Goal: Transaction & Acquisition: Book appointment/travel/reservation

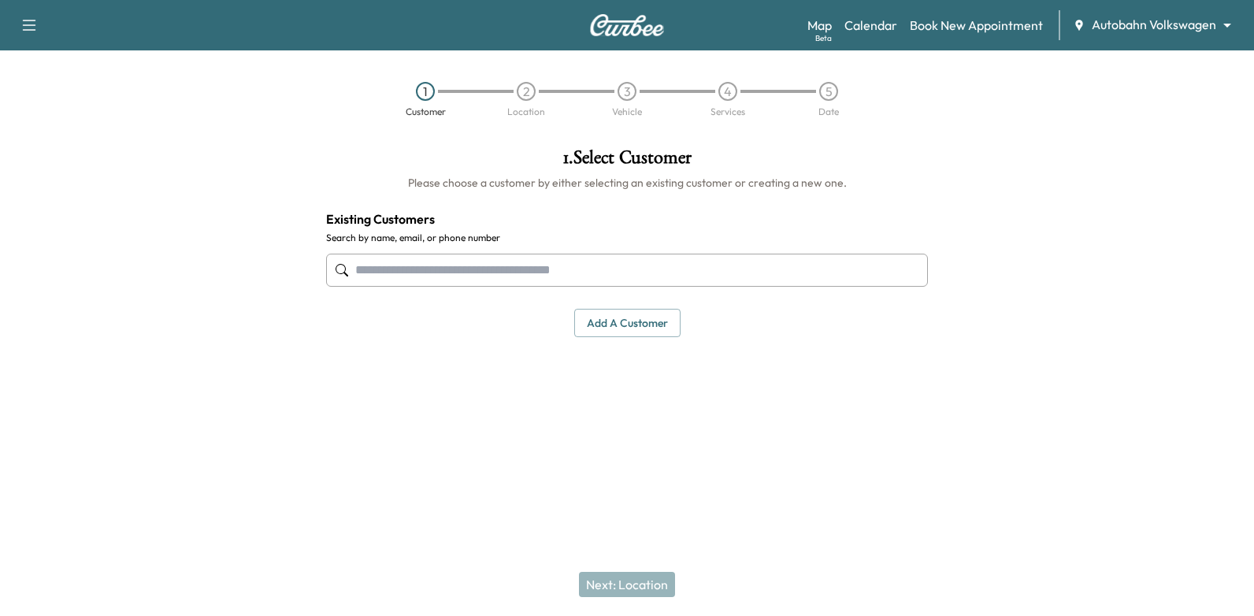
click at [850, 276] on input "text" at bounding box center [627, 270] width 602 height 33
click at [858, 13] on div "Map Beta Calendar Book New Appointment Autobahn Volkswagen ******** ​" at bounding box center [1024, 25] width 434 height 30
click at [859, 17] on link "Calendar" at bounding box center [871, 25] width 53 height 19
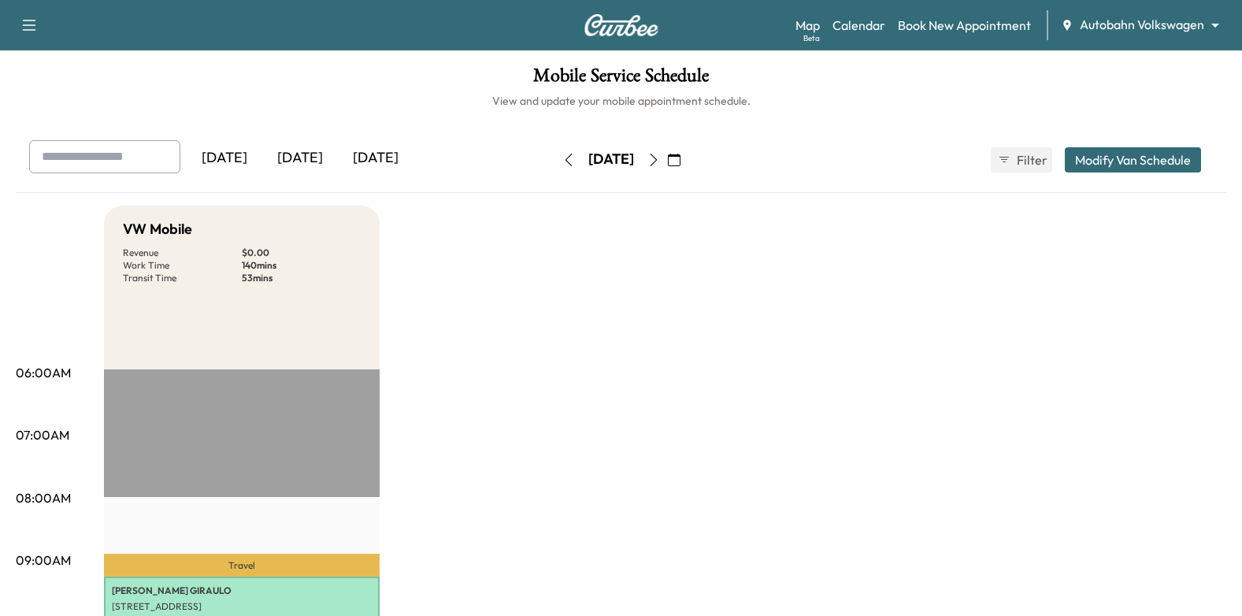
click at [660, 163] on icon "button" at bounding box center [654, 160] width 13 height 13
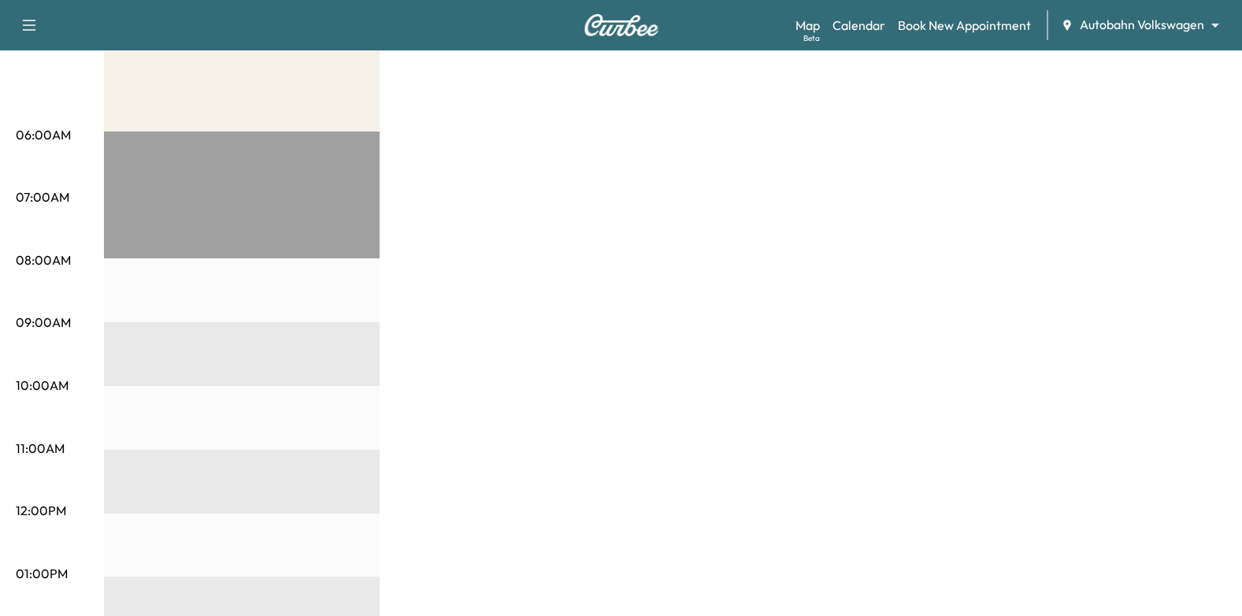
scroll to position [78, 0]
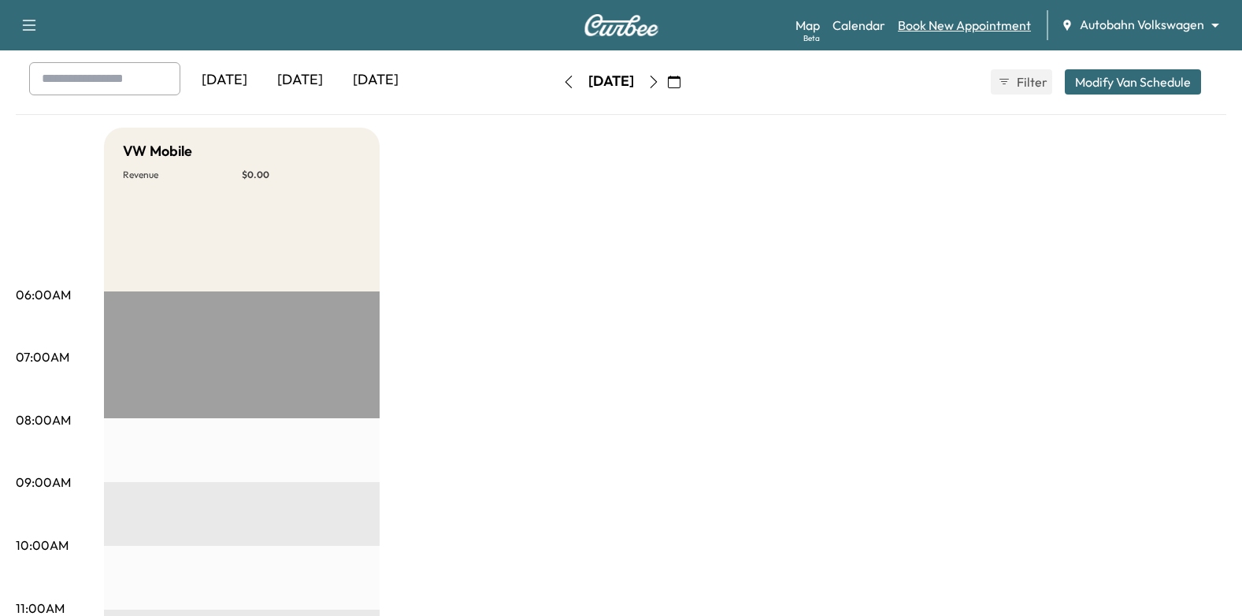
click at [966, 16] on link "Book New Appointment" at bounding box center [964, 25] width 133 height 19
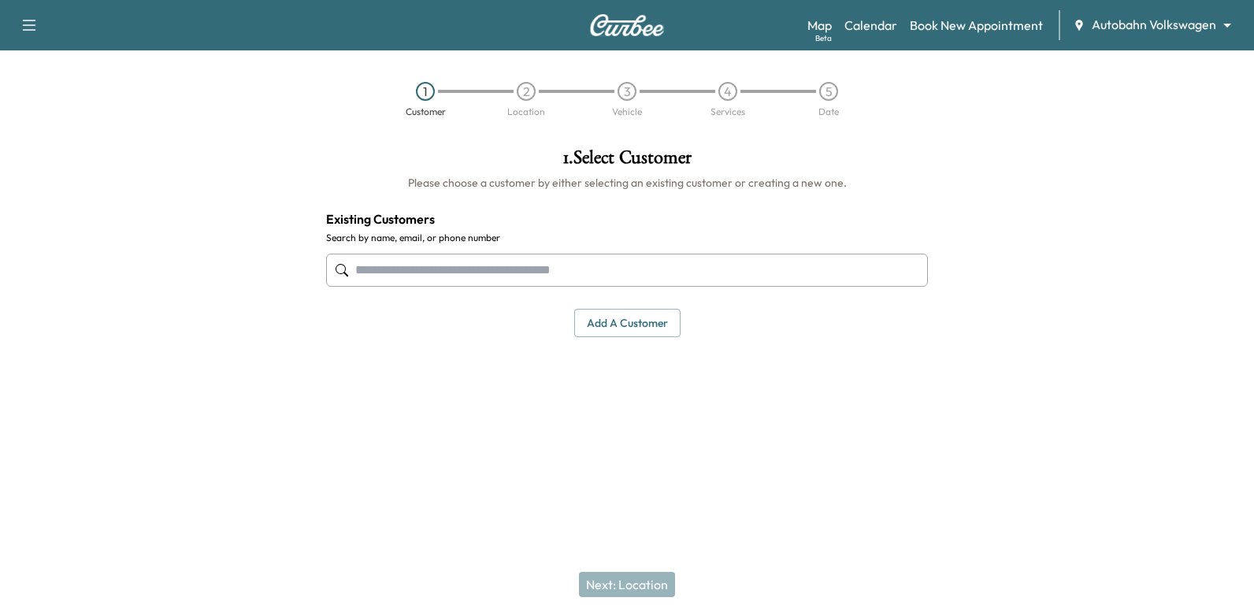
click at [585, 288] on div at bounding box center [627, 270] width 602 height 52
click at [592, 274] on input "text" at bounding box center [627, 270] width 602 height 33
click at [692, 267] on input "text" at bounding box center [627, 270] width 602 height 33
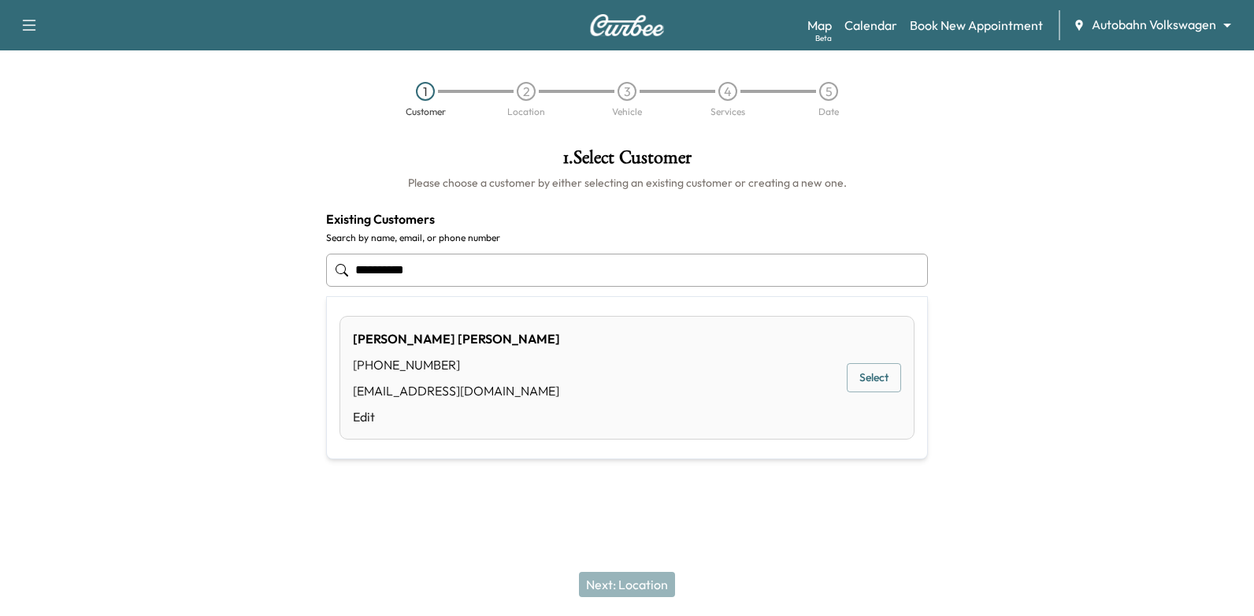
click at [858, 370] on button "Select" at bounding box center [874, 377] width 54 height 29
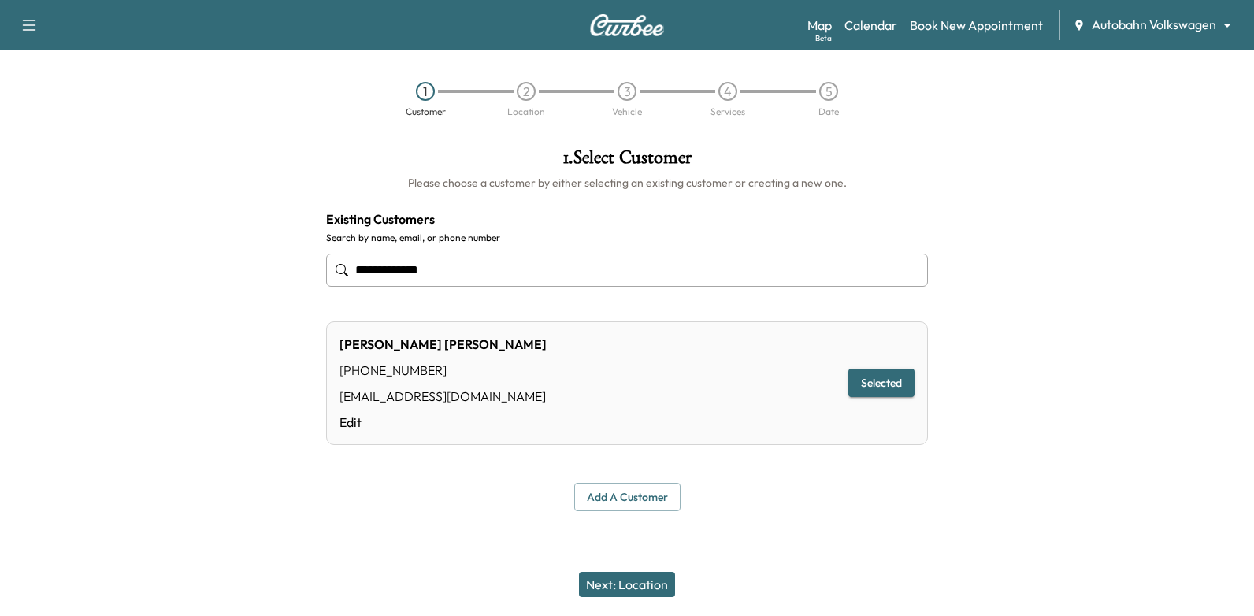
type input "**********"
click at [660, 572] on button "Next: Location" at bounding box center [627, 584] width 96 height 25
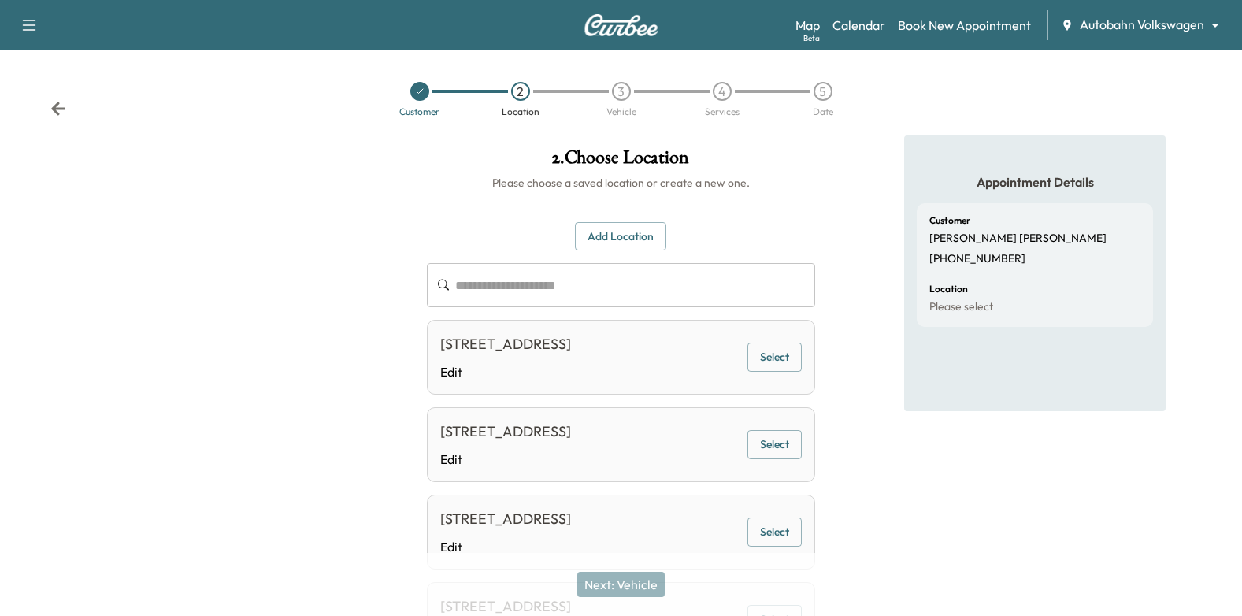
click at [767, 372] on button "Select" at bounding box center [775, 357] width 54 height 29
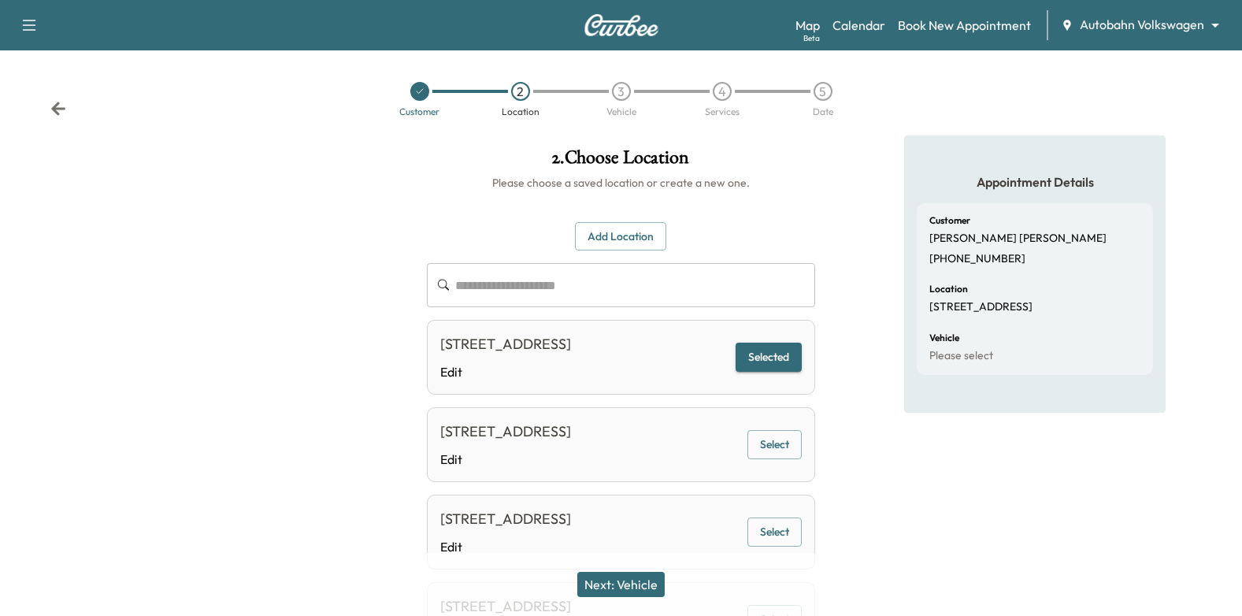
click at [626, 584] on button "Next: Vehicle" at bounding box center [620, 584] width 87 height 25
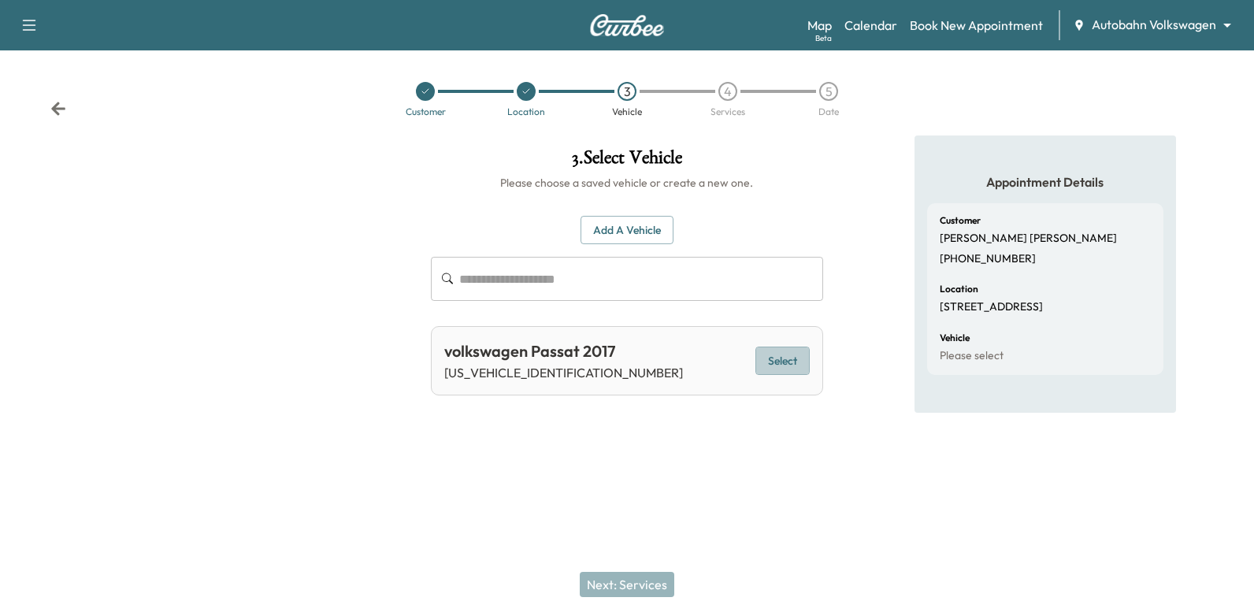
click at [763, 355] on button "Select" at bounding box center [783, 361] width 54 height 29
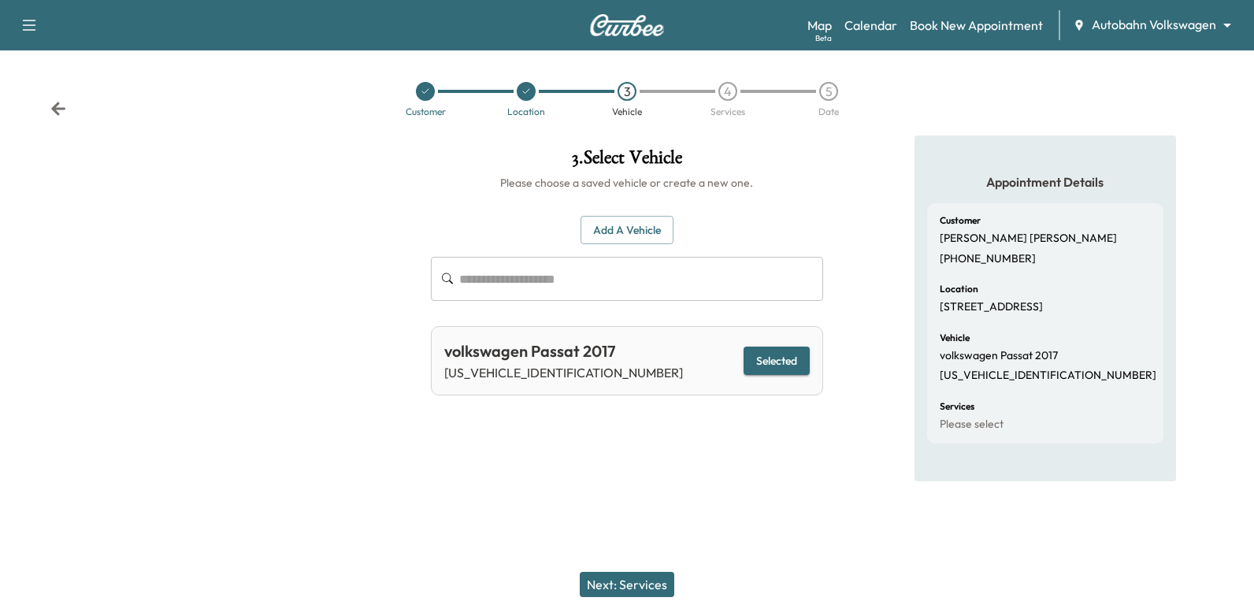
click at [644, 581] on button "Next: Services" at bounding box center [627, 584] width 95 height 25
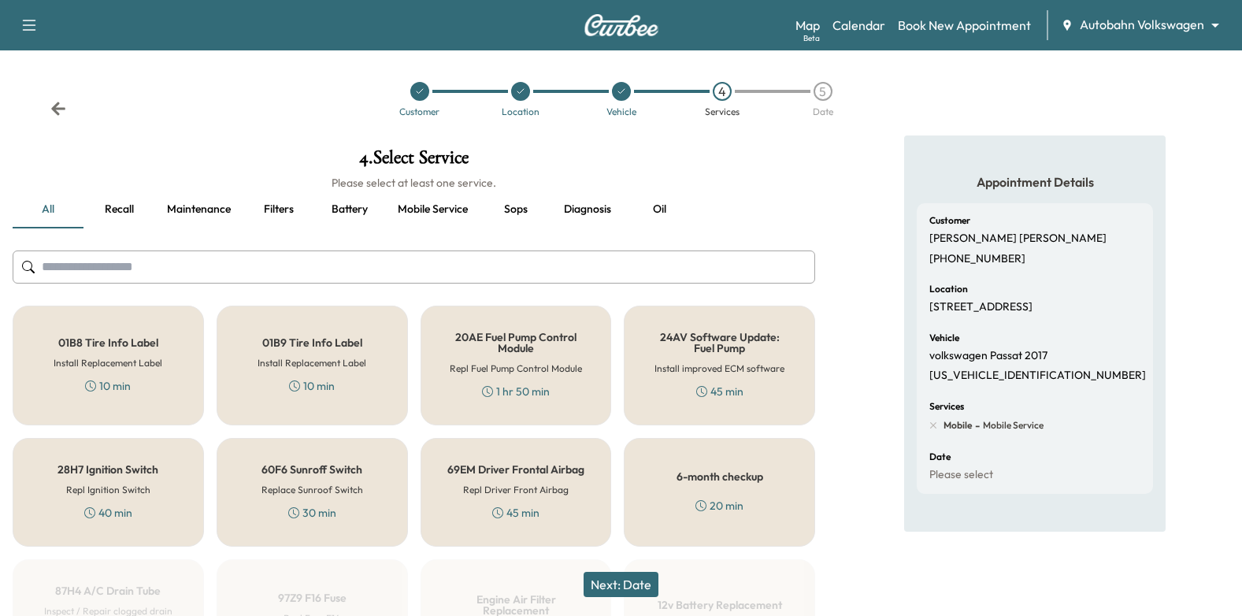
click at [665, 198] on button "Oil" at bounding box center [659, 210] width 71 height 38
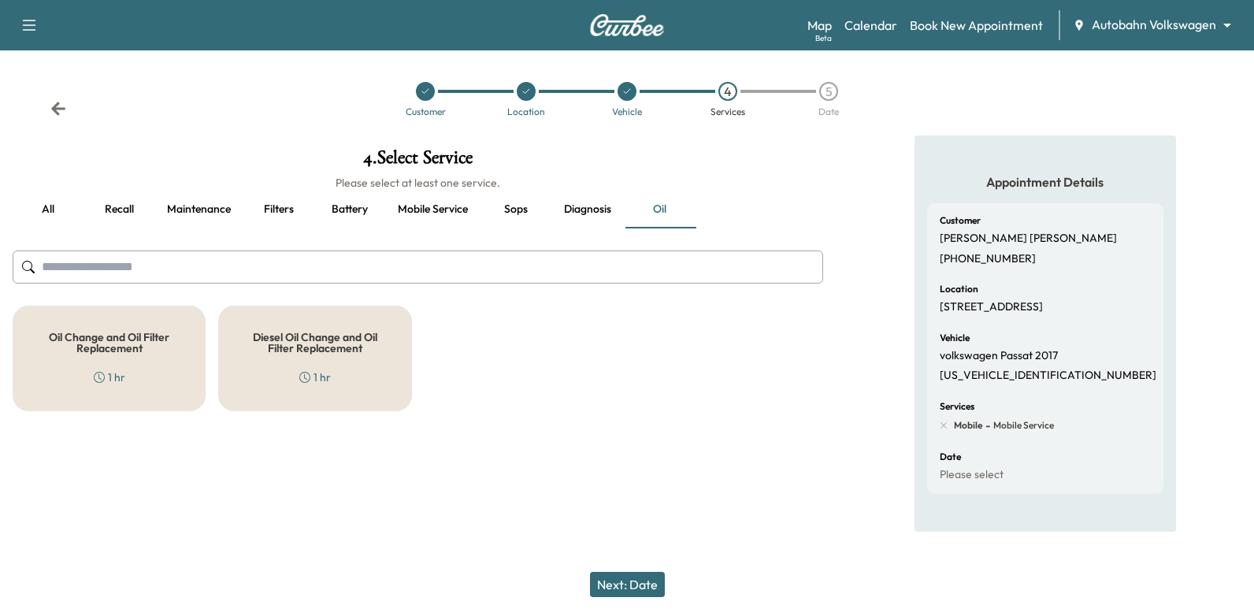
click at [147, 337] on h5 "Oil Change and Oil Filter Replacement" at bounding box center [109, 343] width 141 height 22
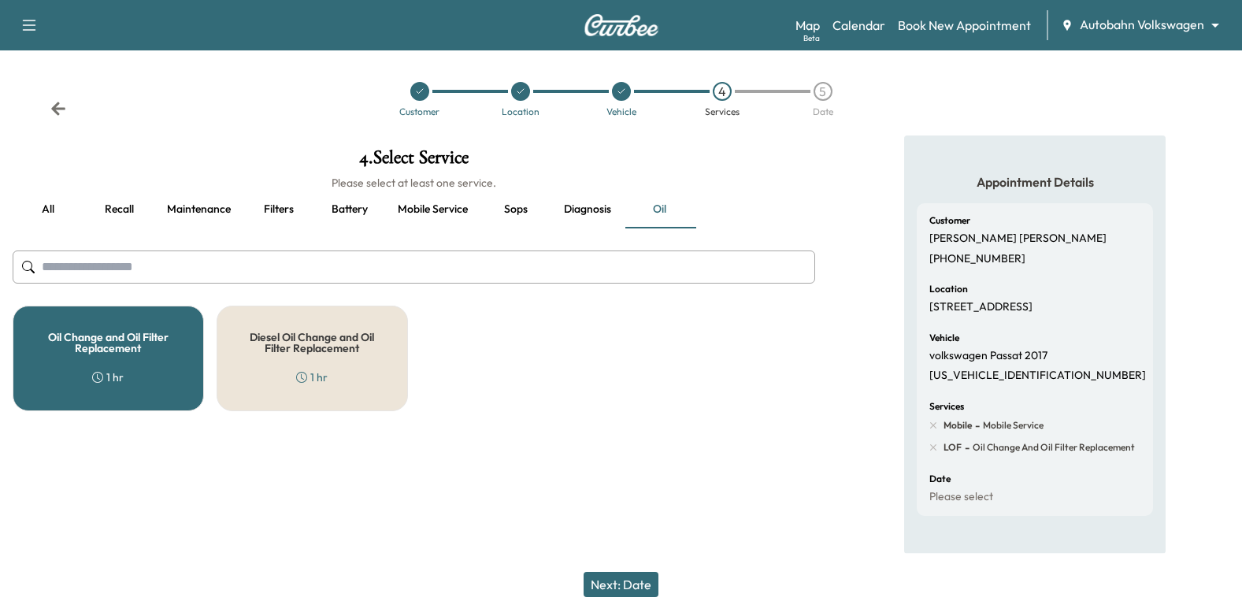
click at [621, 588] on button "Next: Date" at bounding box center [621, 584] width 75 height 25
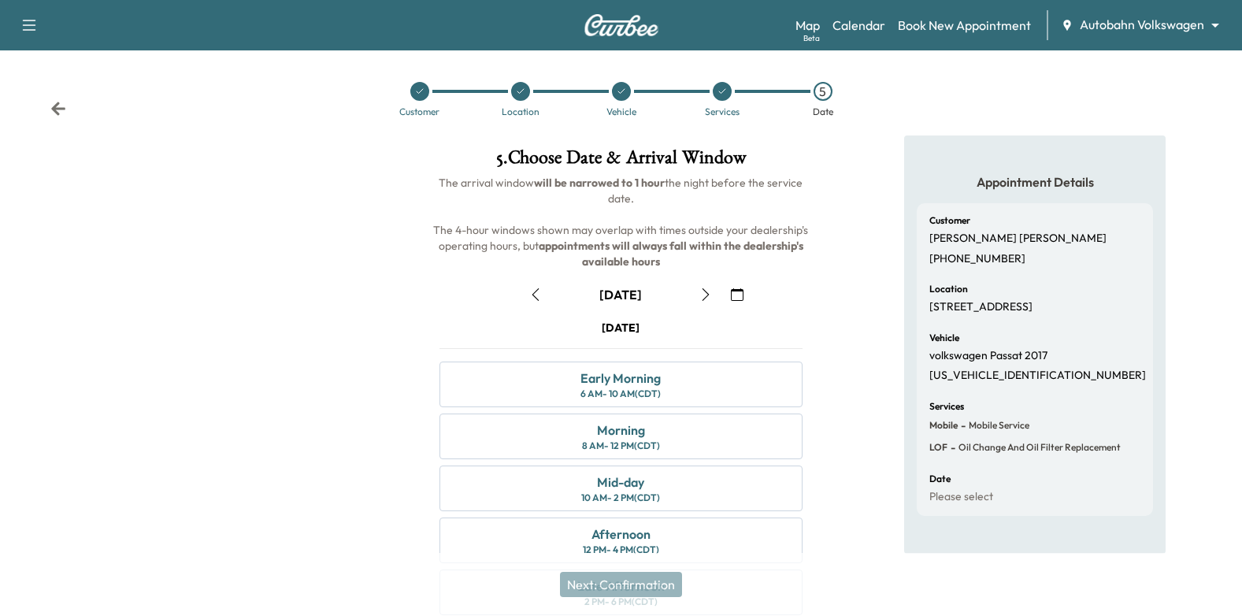
scroll to position [158, 0]
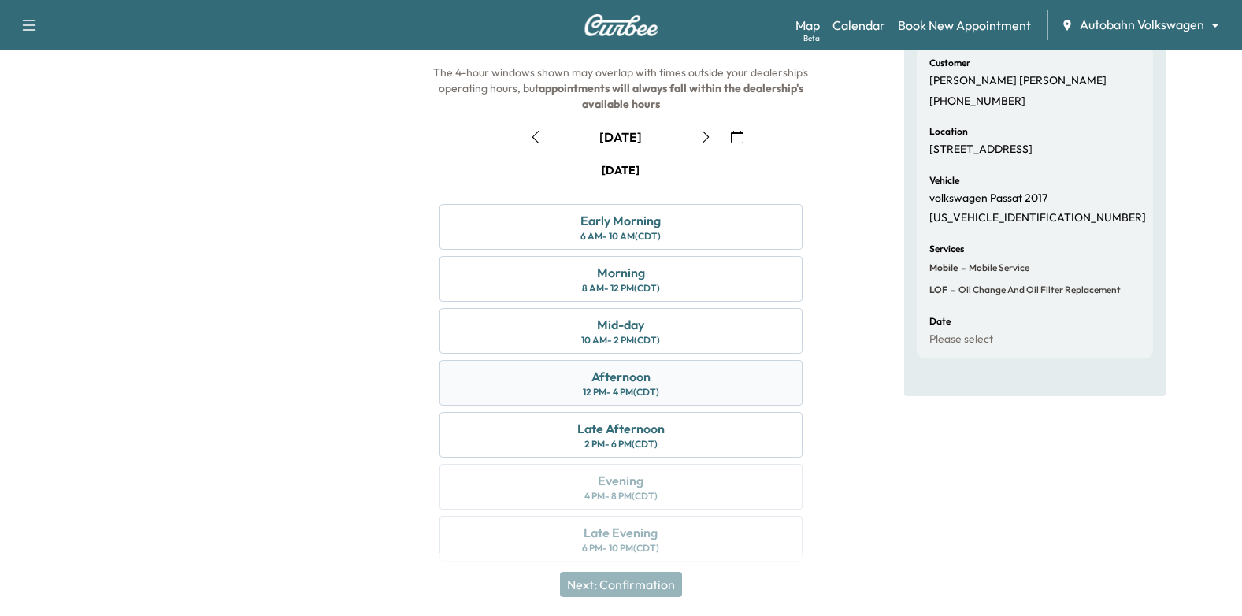
click at [716, 384] on div "Afternoon 12 PM - 4 PM (CDT)" at bounding box center [622, 383] width 364 height 46
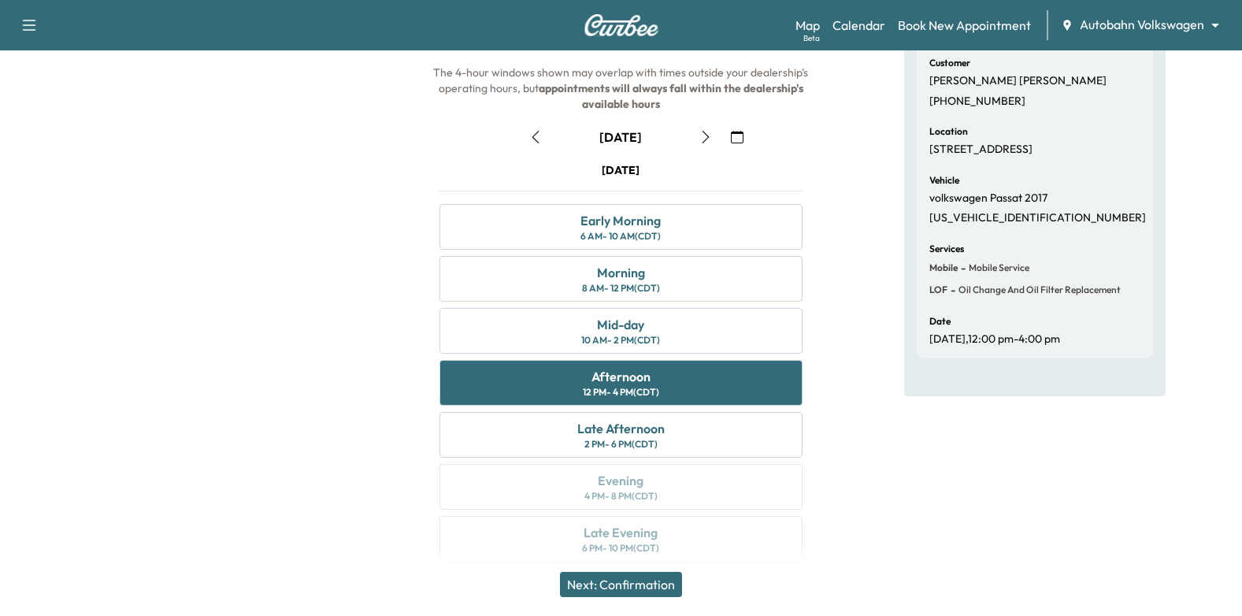
click at [655, 576] on button "Next: Confirmation" at bounding box center [621, 584] width 122 height 25
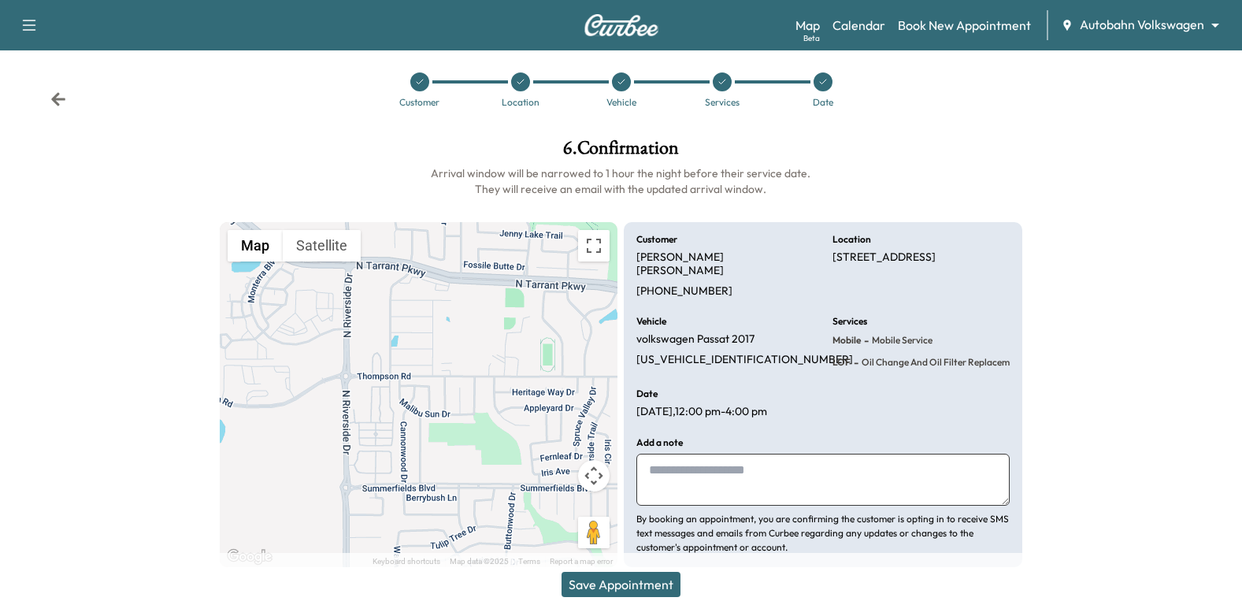
click at [822, 82] on icon at bounding box center [823, 81] width 9 height 9
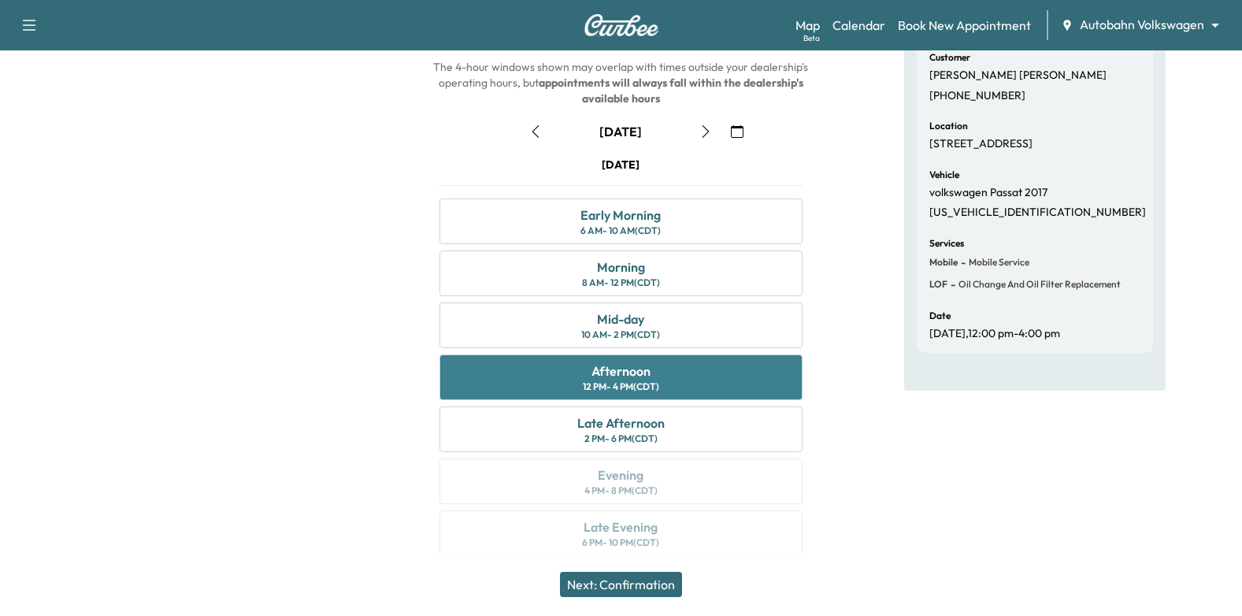
scroll to position [173, 0]
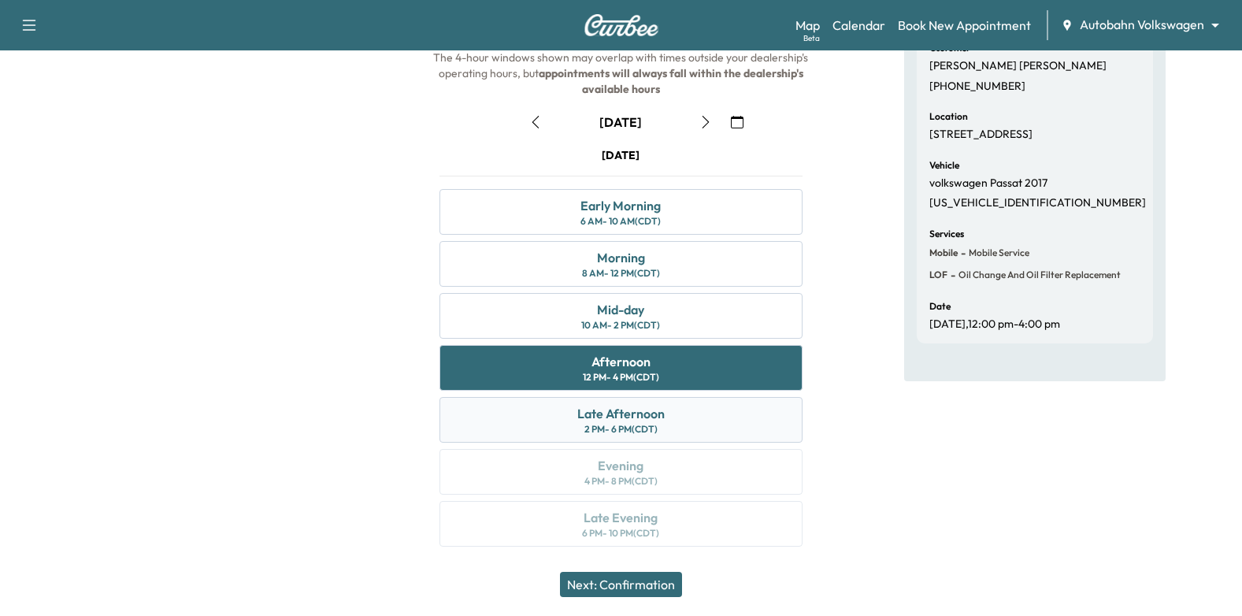
click at [688, 423] on div "Late Afternoon 2 PM - 6 PM (CDT)" at bounding box center [622, 420] width 364 height 46
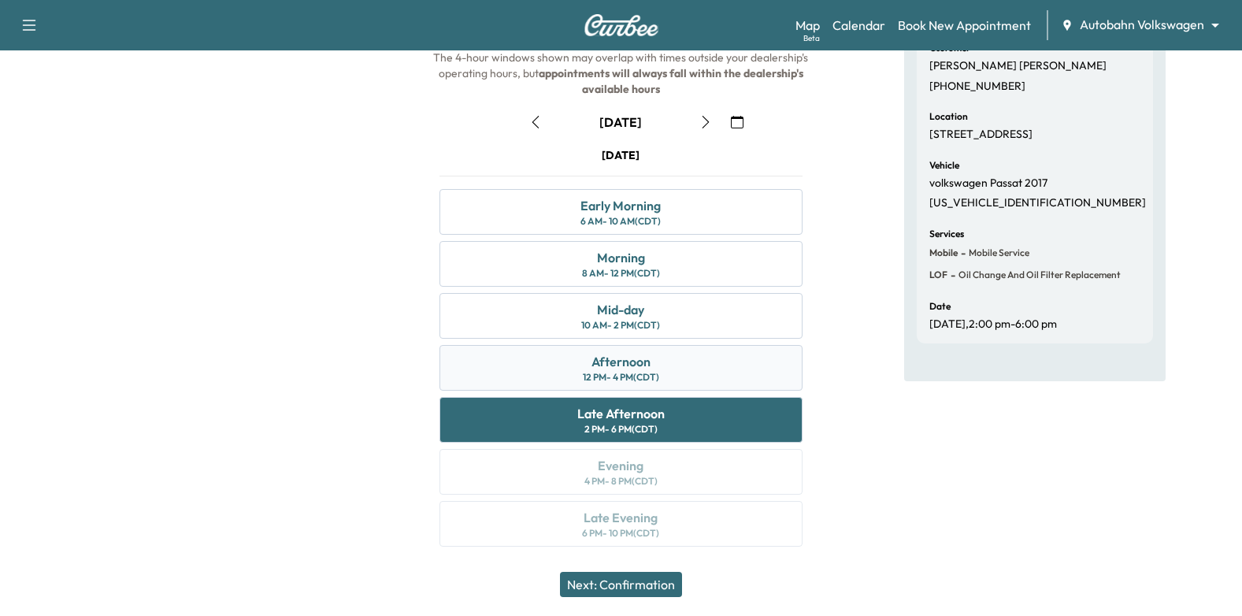
click at [671, 359] on div "Afternoon 12 PM - 4 PM (CDT)" at bounding box center [622, 368] width 364 height 46
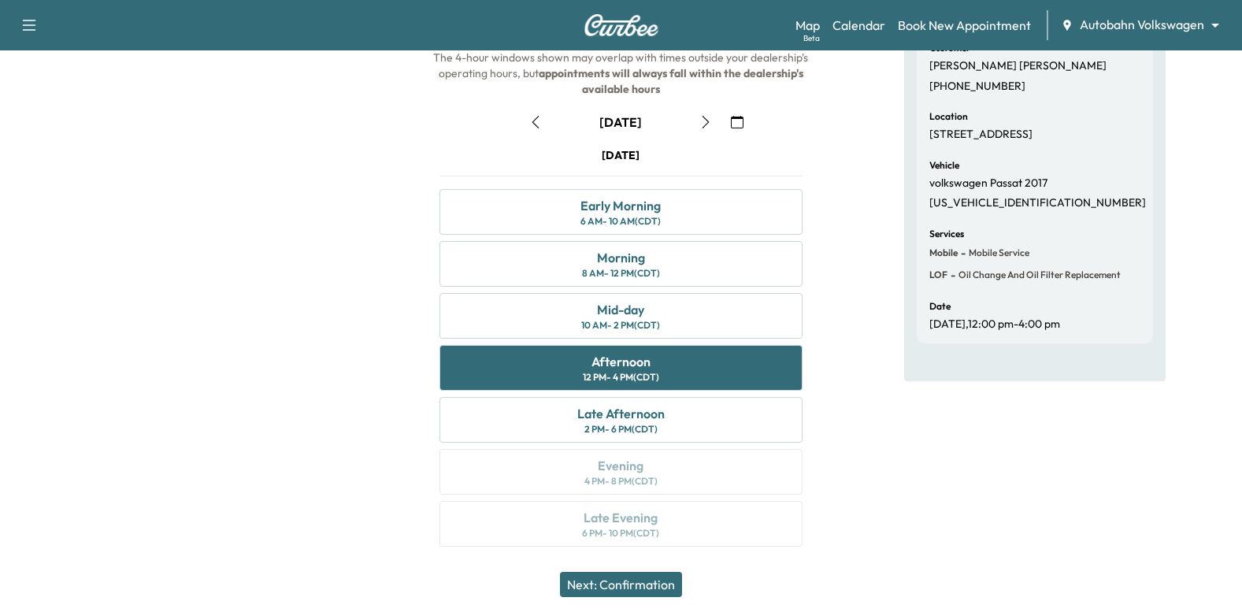
drag, startPoint x: 655, startPoint y: 582, endPoint x: 661, endPoint y: 562, distance: 20.5
click at [655, 581] on button "Next: Confirmation" at bounding box center [621, 584] width 122 height 25
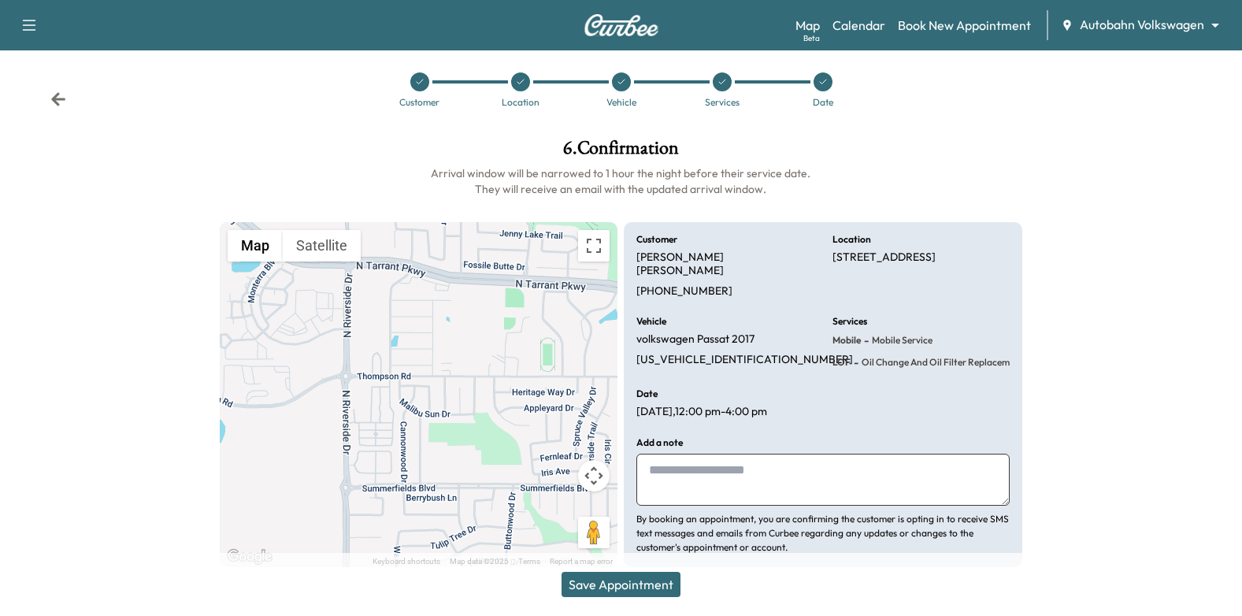
click at [696, 465] on textarea at bounding box center [823, 480] width 373 height 52
type textarea "**********"
click at [667, 580] on button "Save Appointment" at bounding box center [621, 584] width 119 height 25
drag, startPoint x: 834, startPoint y: 256, endPoint x: 874, endPoint y: 270, distance: 42.6
click at [874, 265] on p "[STREET_ADDRESS]" at bounding box center [884, 258] width 103 height 14
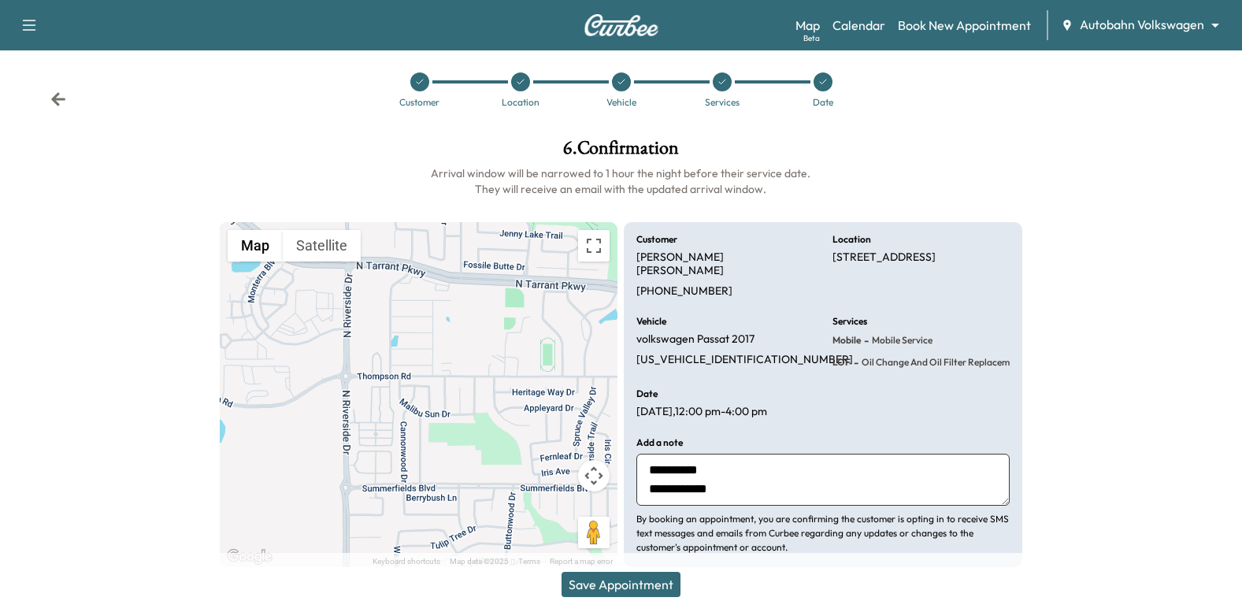
drag, startPoint x: 874, startPoint y: 270, endPoint x: 867, endPoint y: 269, distance: 8.0
copy p "[STREET_ADDRESS]"
click at [1092, 338] on div at bounding box center [1138, 353] width 207 height 454
drag, startPoint x: 836, startPoint y: 255, endPoint x: 874, endPoint y: 269, distance: 41.1
click at [874, 265] on p "[STREET_ADDRESS]" at bounding box center [884, 258] width 103 height 14
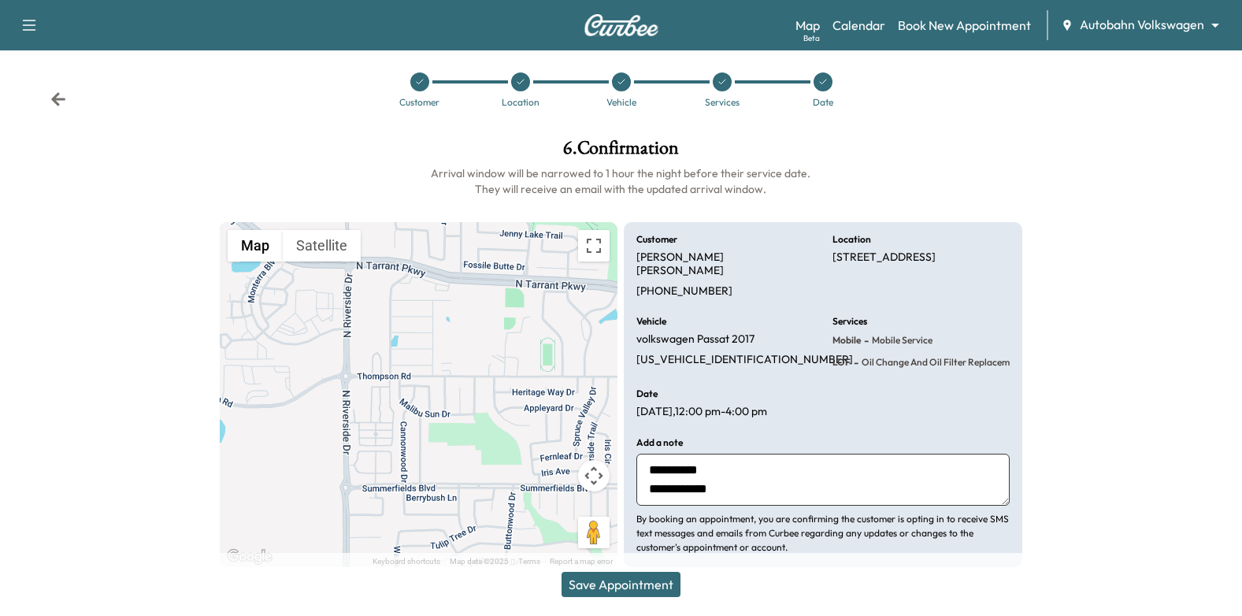
drag, startPoint x: 874, startPoint y: 269, endPoint x: 855, endPoint y: 269, distance: 19.7
copy p "[STREET_ADDRESS]"
click at [841, 25] on link "Calendar" at bounding box center [859, 25] width 53 height 19
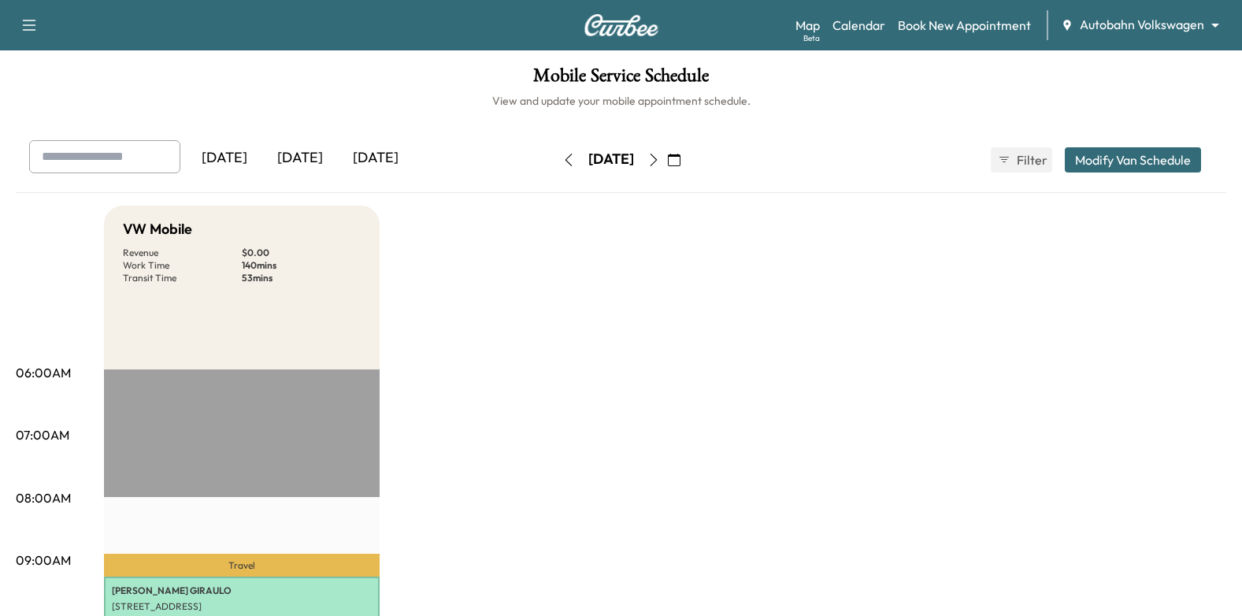
click at [1173, 31] on body "Support Log Out Map Beta Calendar Book New Appointment Autobahn Volkswagen ****…" at bounding box center [621, 308] width 1242 height 616
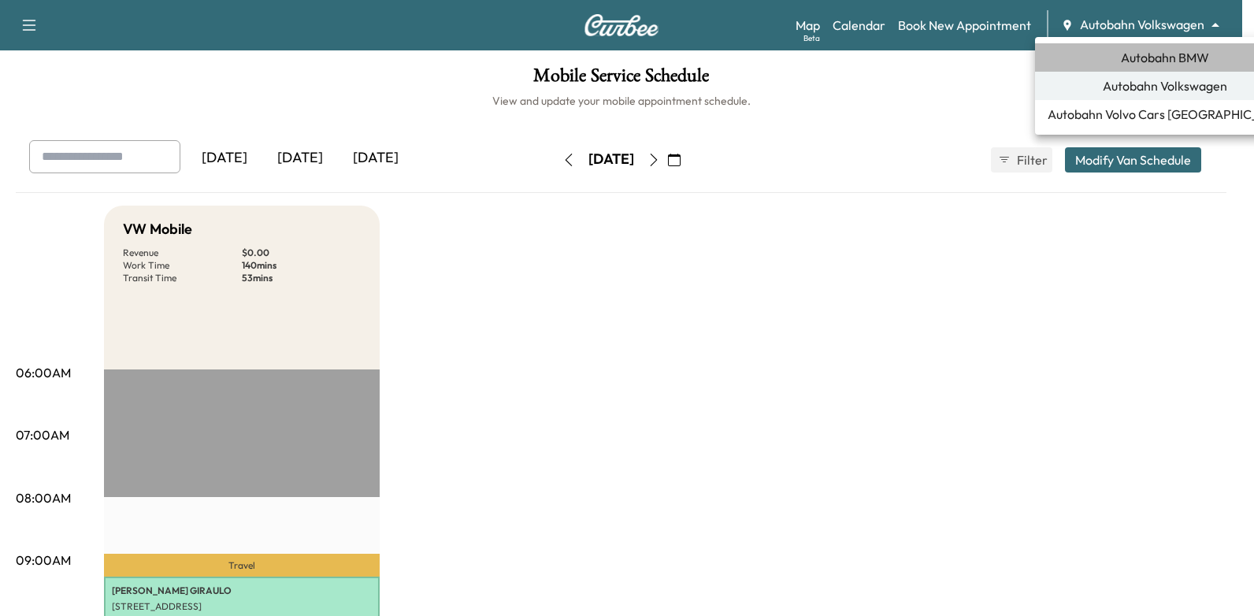
click at [1161, 61] on span "Autobahn BMW" at bounding box center [1165, 57] width 88 height 19
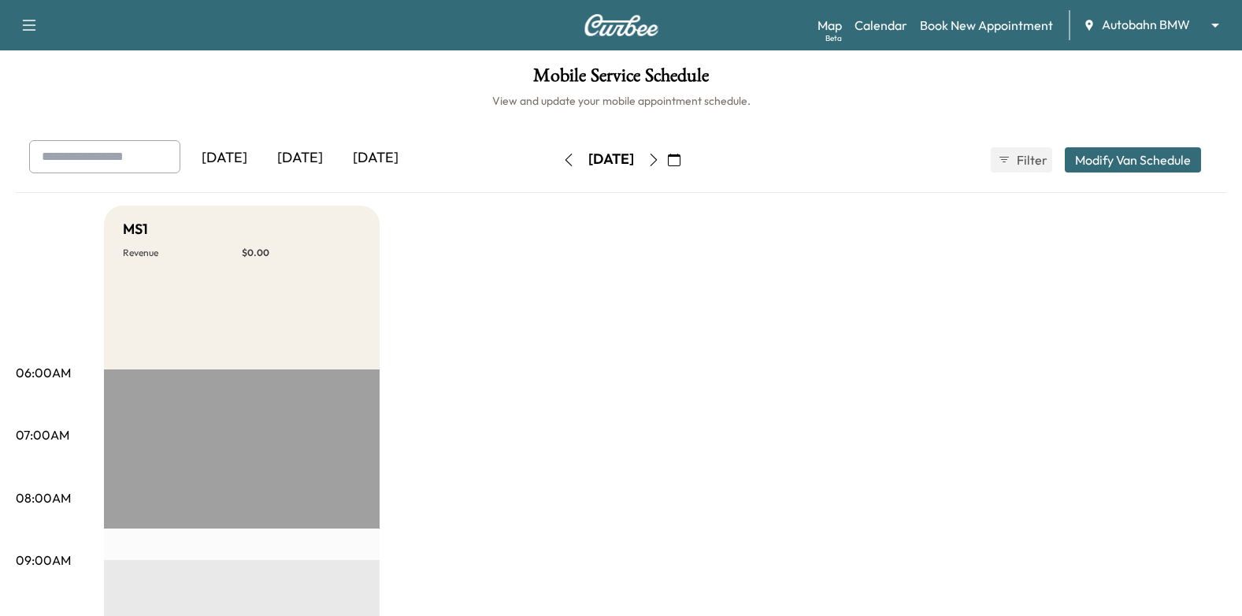
click at [1176, 22] on body "Support Log Out Map Beta Calendar Book New Appointment Autobahn BMW ******** ​ …" at bounding box center [621, 308] width 1242 height 616
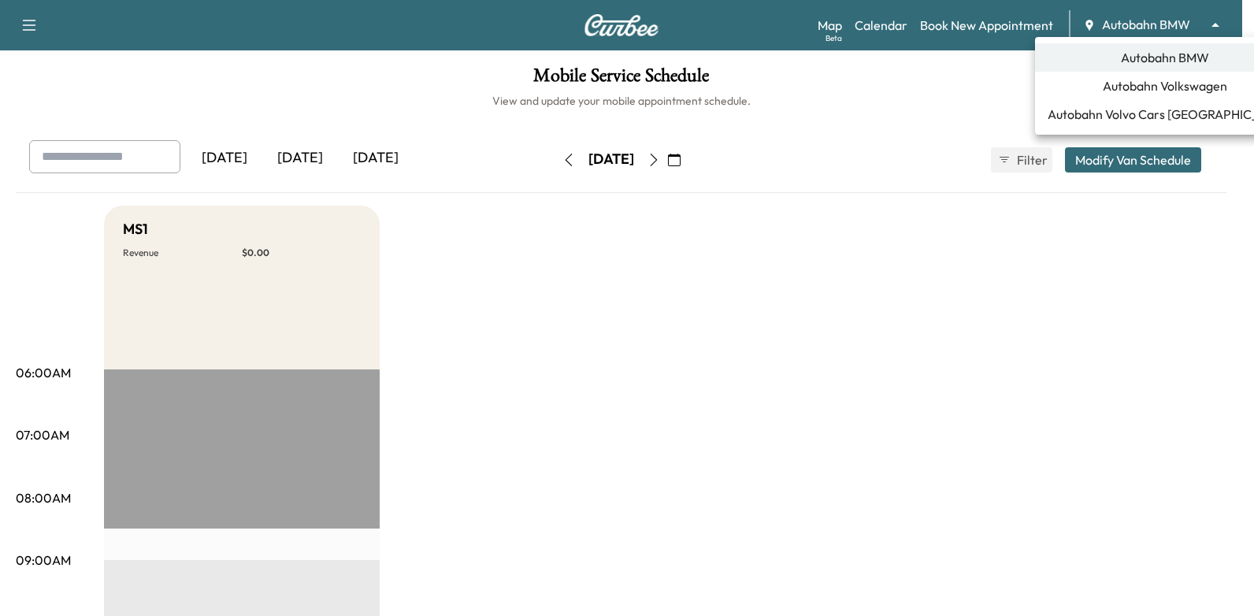
click at [1169, 90] on span "Autobahn Volkswagen" at bounding box center [1165, 85] width 124 height 19
